Goal: Task Accomplishment & Management: Complete application form

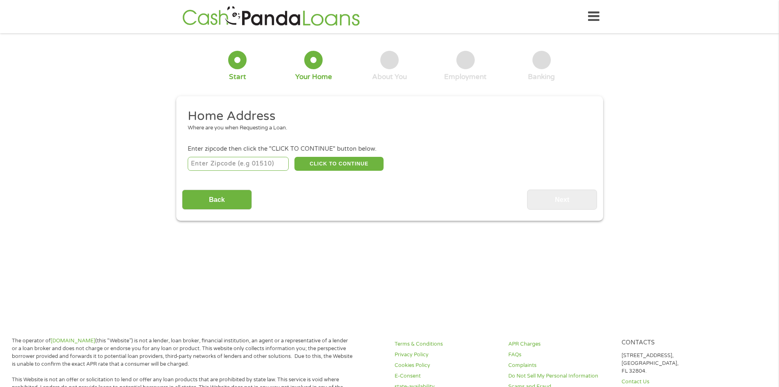
click at [237, 163] on input "number" at bounding box center [238, 164] width 101 height 14
type input "75035"
click at [340, 166] on button "CLICK TO CONTINUE" at bounding box center [338, 164] width 89 height 14
type input "75035"
type input "Frisco"
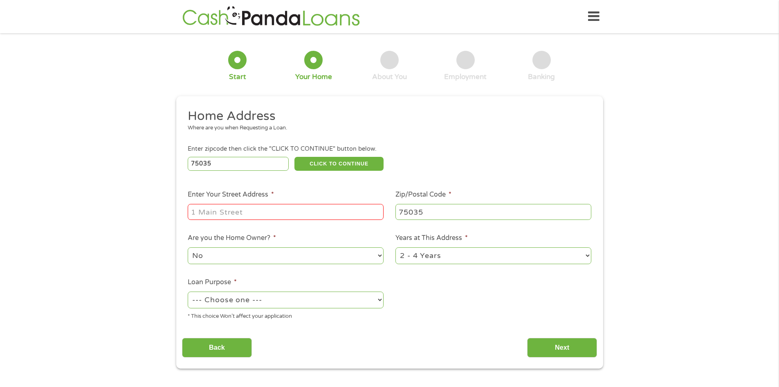
click at [313, 211] on input "Enter Your Street Address *" at bounding box center [286, 212] width 196 height 16
type input "[STREET_ADDRESS][PERSON_NAME]"
click at [588, 257] on select "1 Year or less 1 - 2 Years 2 - 4 Years Over 4 Years" at bounding box center [494, 255] width 196 height 17
select select "60months"
click at [396, 247] on select "1 Year or less 1 - 2 Years 2 - 4 Years Over 4 Years" at bounding box center [494, 255] width 196 height 17
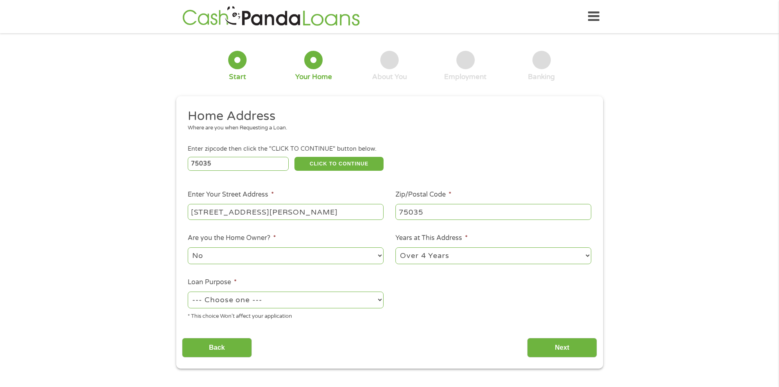
click at [378, 299] on select "--- Choose one --- Pay Bills Debt Consolidation Home Improvement Major Purchase…" at bounding box center [286, 299] width 196 height 17
select select "carloan"
click at [188, 291] on select "--- Choose one --- Pay Bills Debt Consolidation Home Improvement Major Purchase…" at bounding box center [286, 299] width 196 height 17
click at [555, 346] on input "Next" at bounding box center [562, 347] width 70 height 20
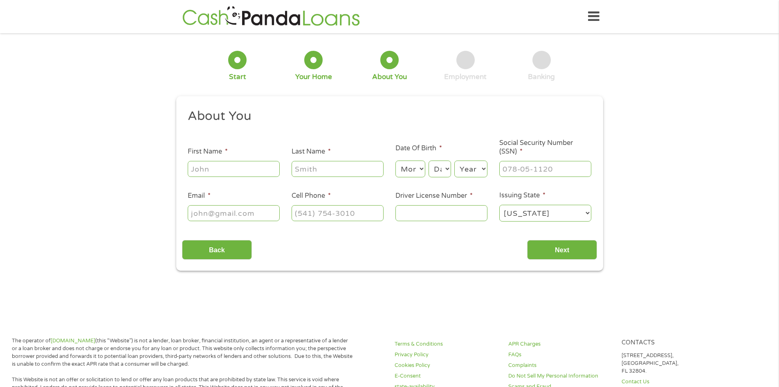
click at [220, 169] on input "First Name *" at bounding box center [234, 169] width 92 height 16
